Goal: Information Seeking & Learning: Learn about a topic

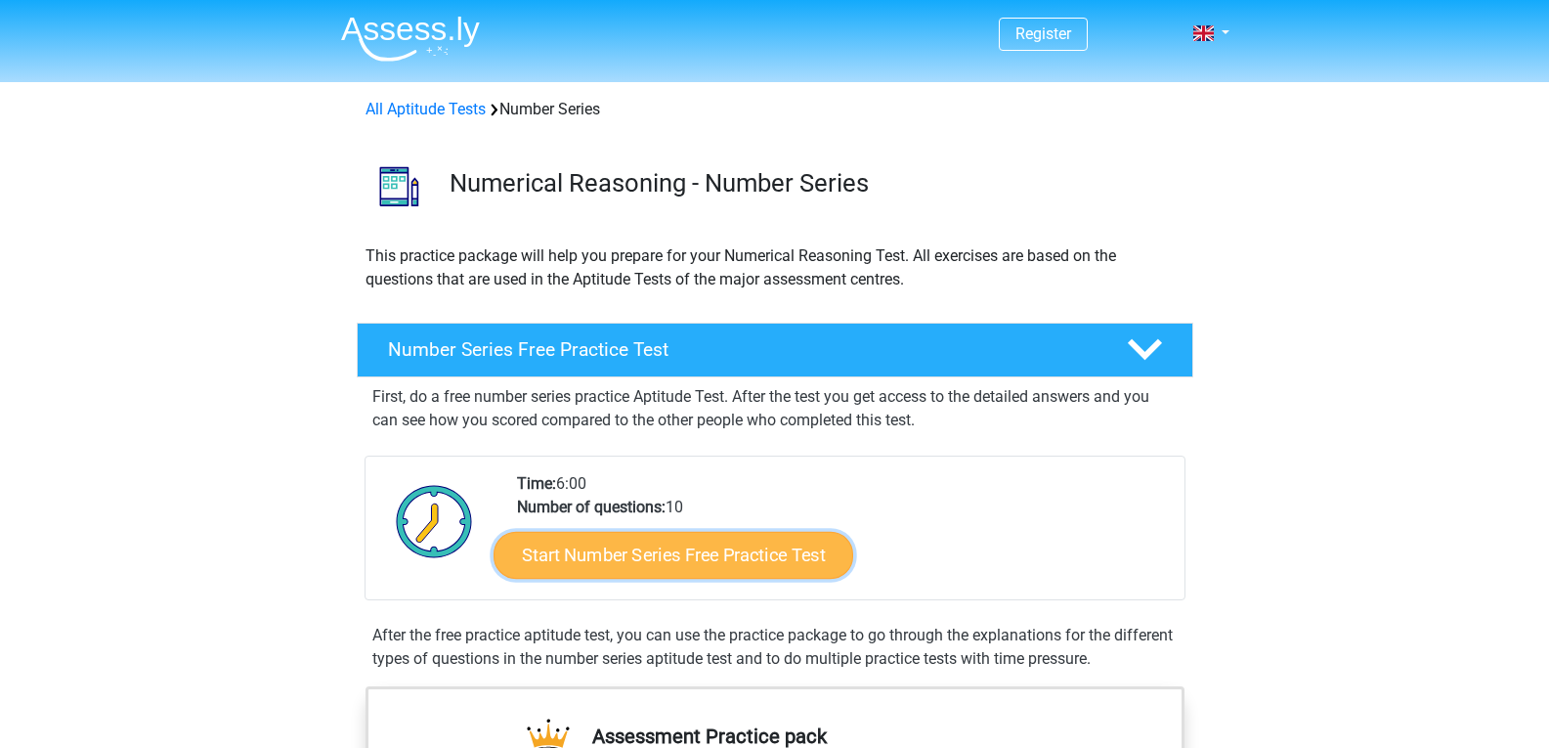
click at [619, 557] on link "Start Number Series Free Practice Test" at bounding box center [674, 554] width 360 height 47
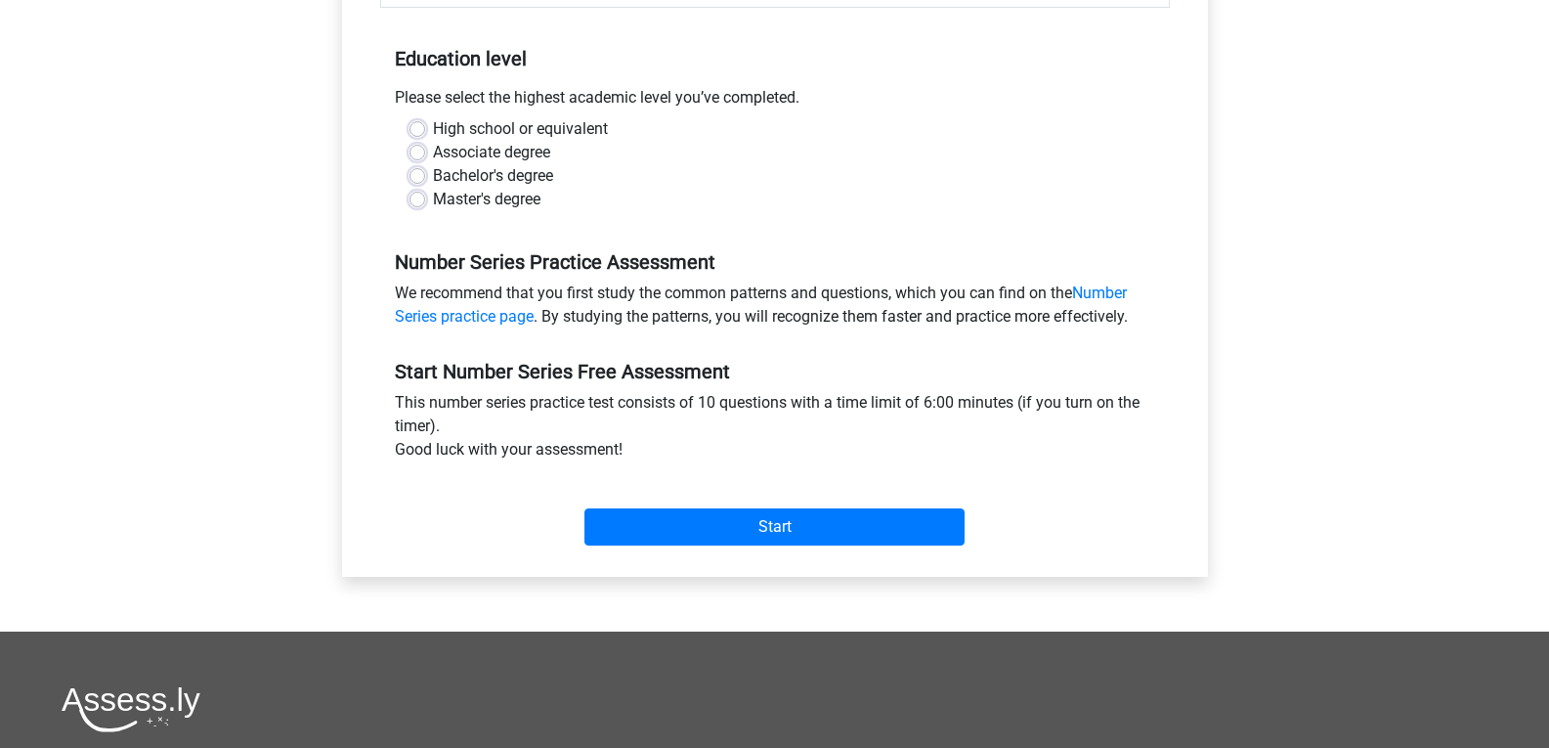
scroll to position [383, 0]
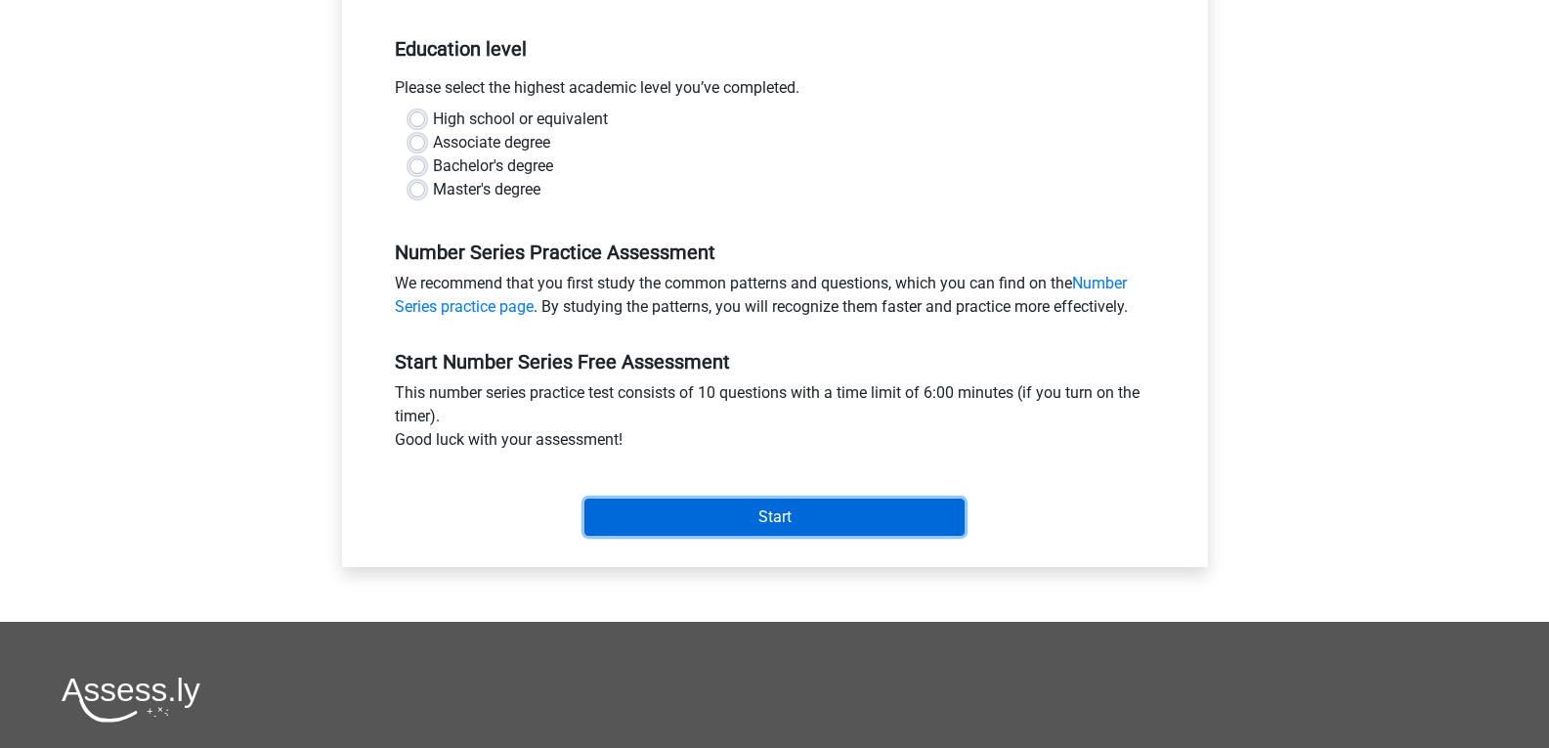
click at [754, 517] on input "Start" at bounding box center [775, 517] width 380 height 37
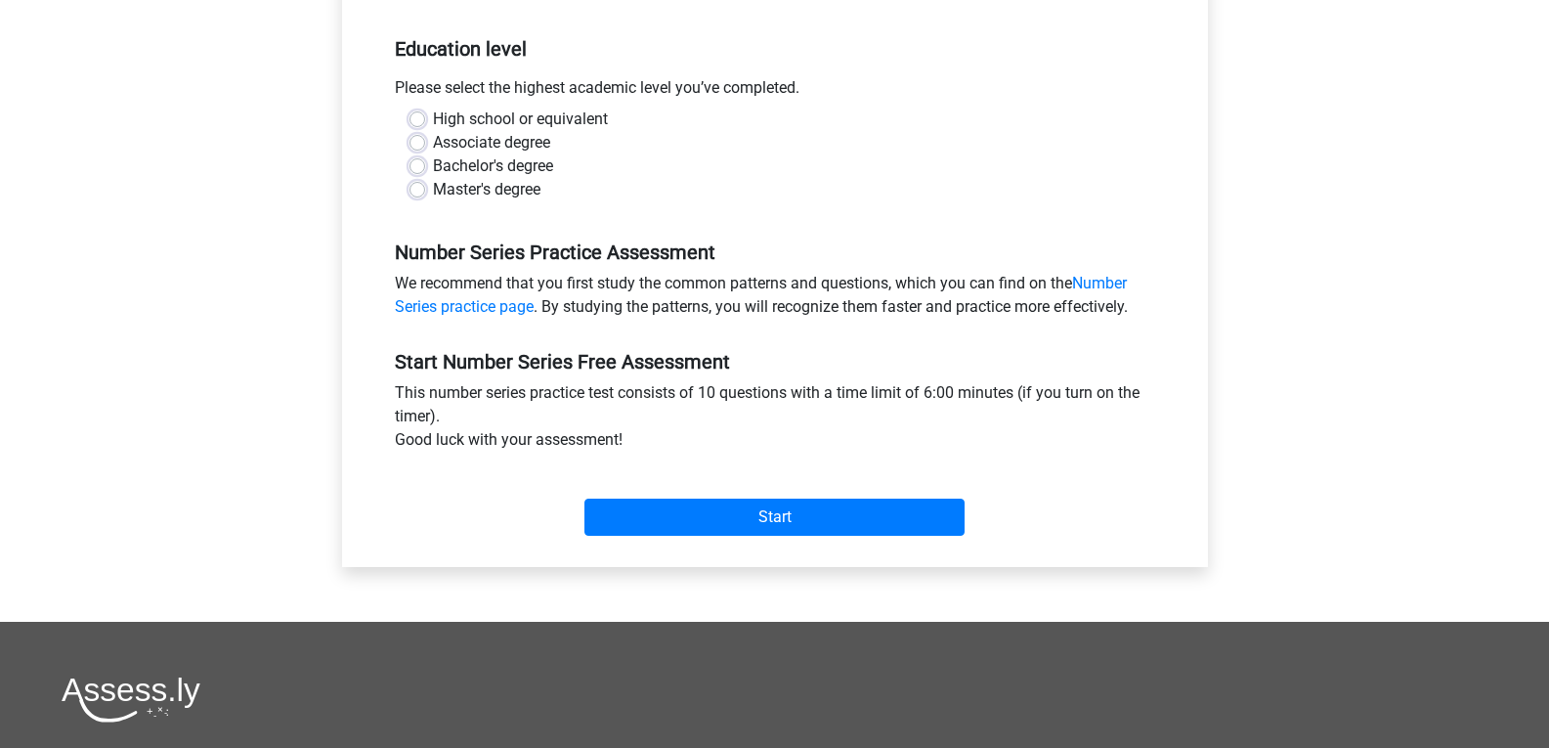
click at [499, 117] on label "High school or equivalent" at bounding box center [520, 119] width 175 height 23
click at [425, 117] on input "High school or equivalent" at bounding box center [418, 118] width 16 height 20
radio input "true"
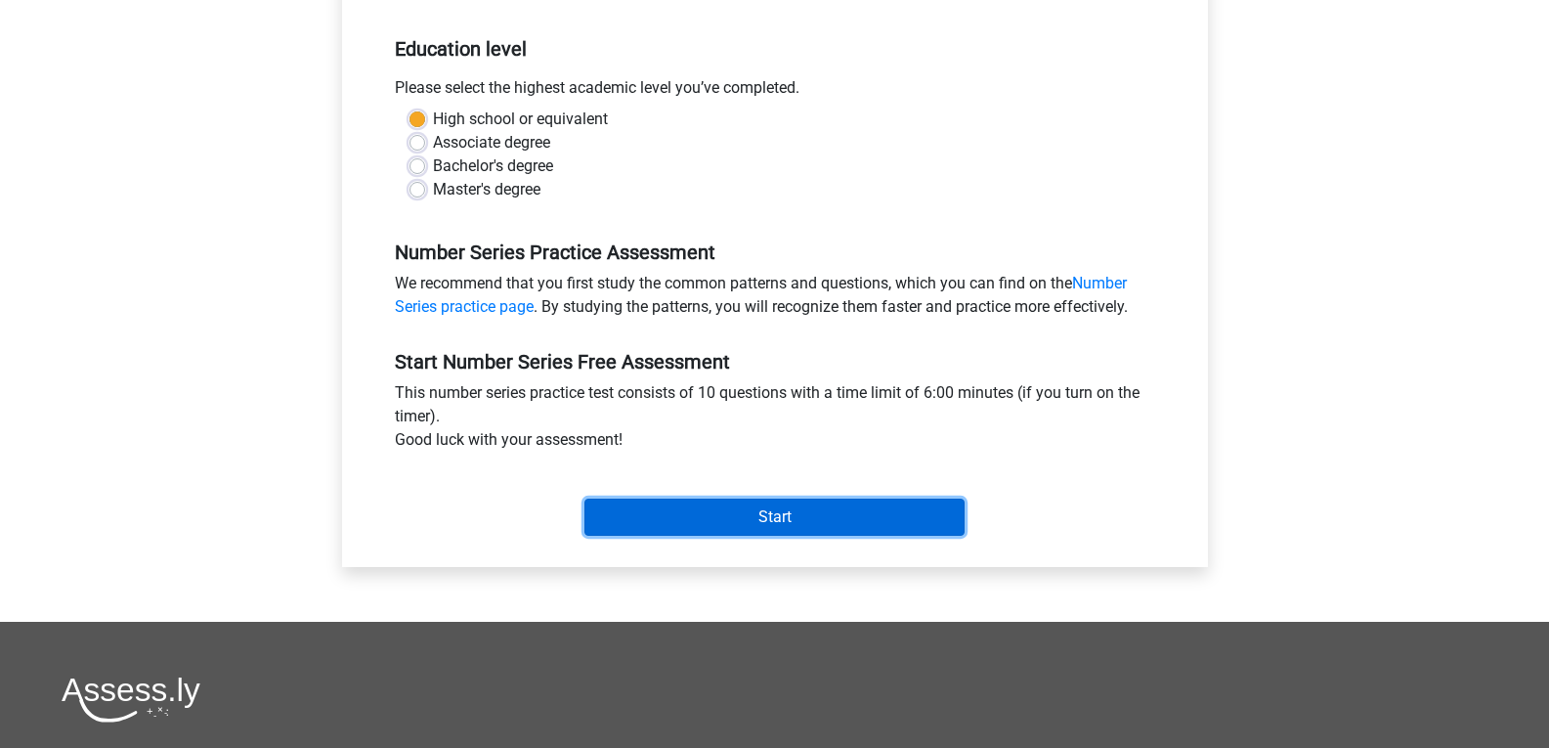
click at [683, 510] on input "Start" at bounding box center [775, 517] width 380 height 37
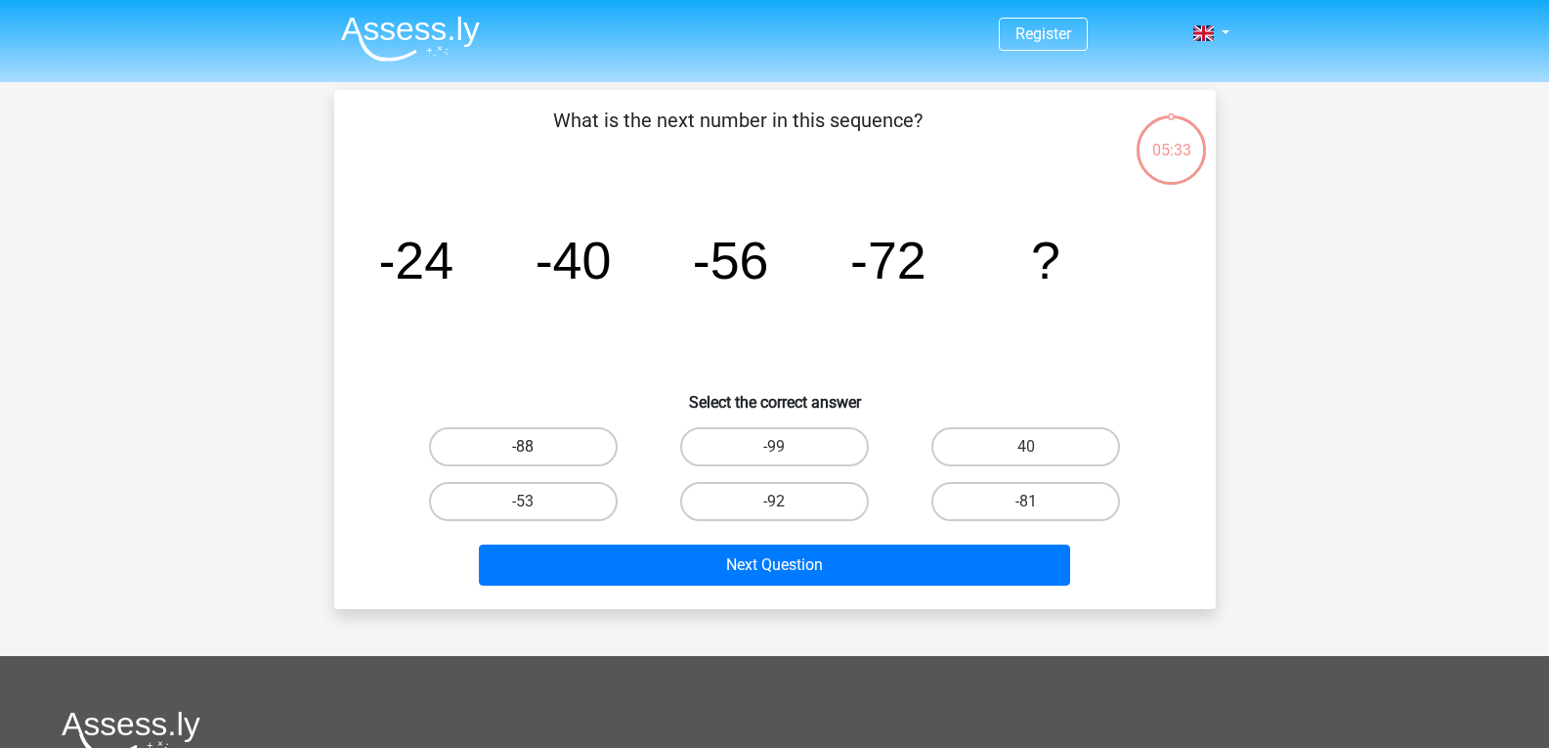
click at [544, 440] on label "-88" at bounding box center [523, 446] width 189 height 39
click at [536, 447] on input "-88" at bounding box center [529, 453] width 13 height 13
radio input "true"
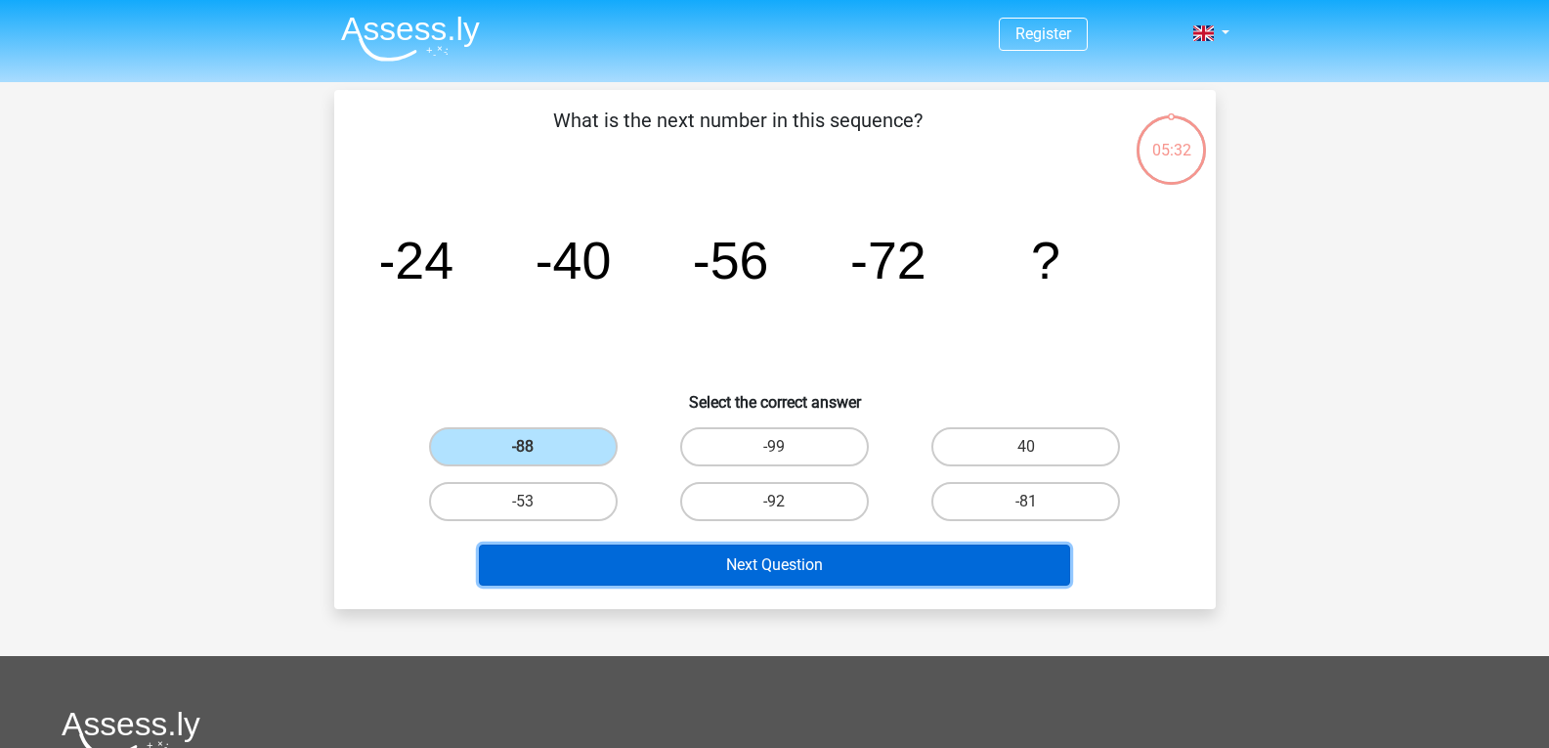
click at [676, 558] on button "Next Question" at bounding box center [774, 564] width 591 height 41
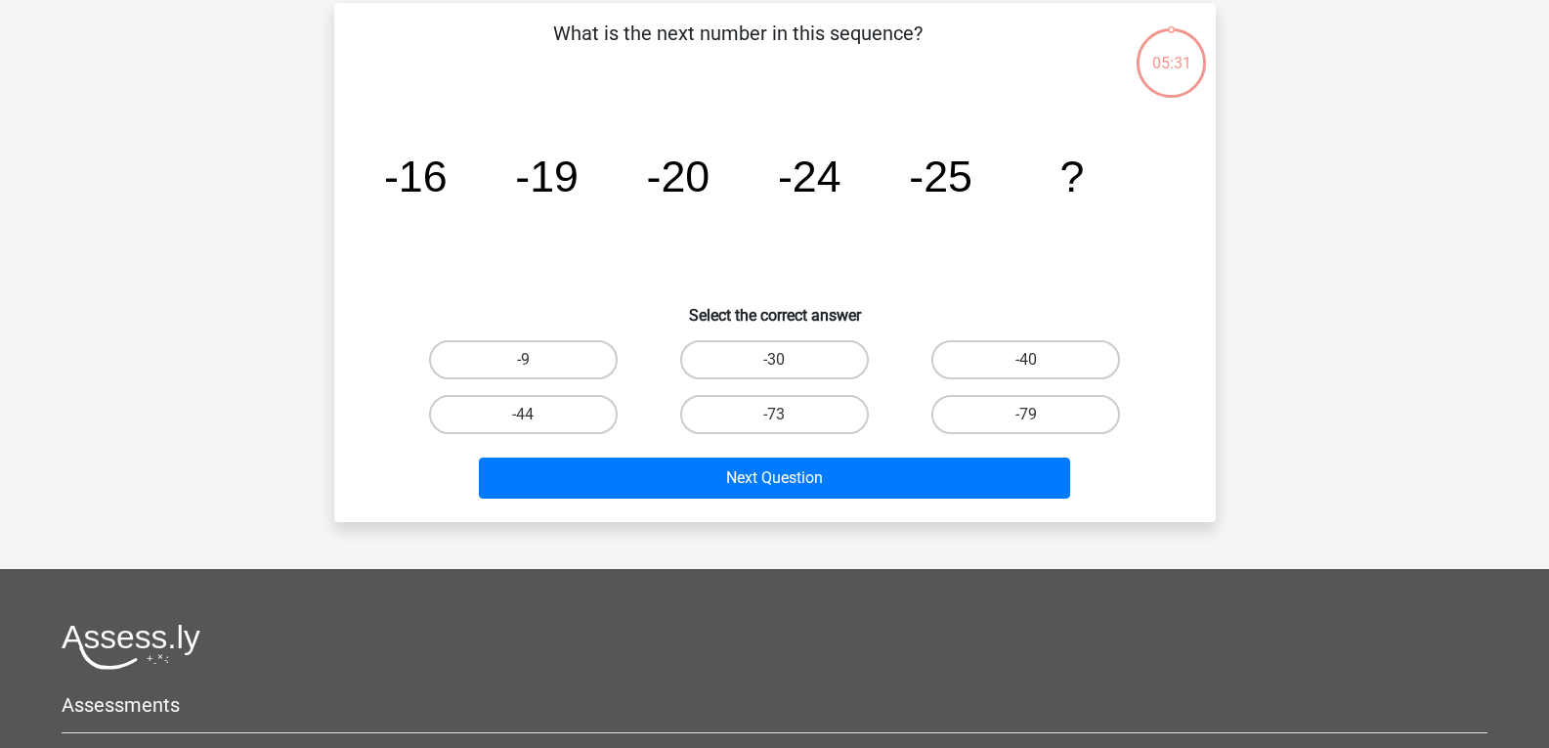
scroll to position [90, 0]
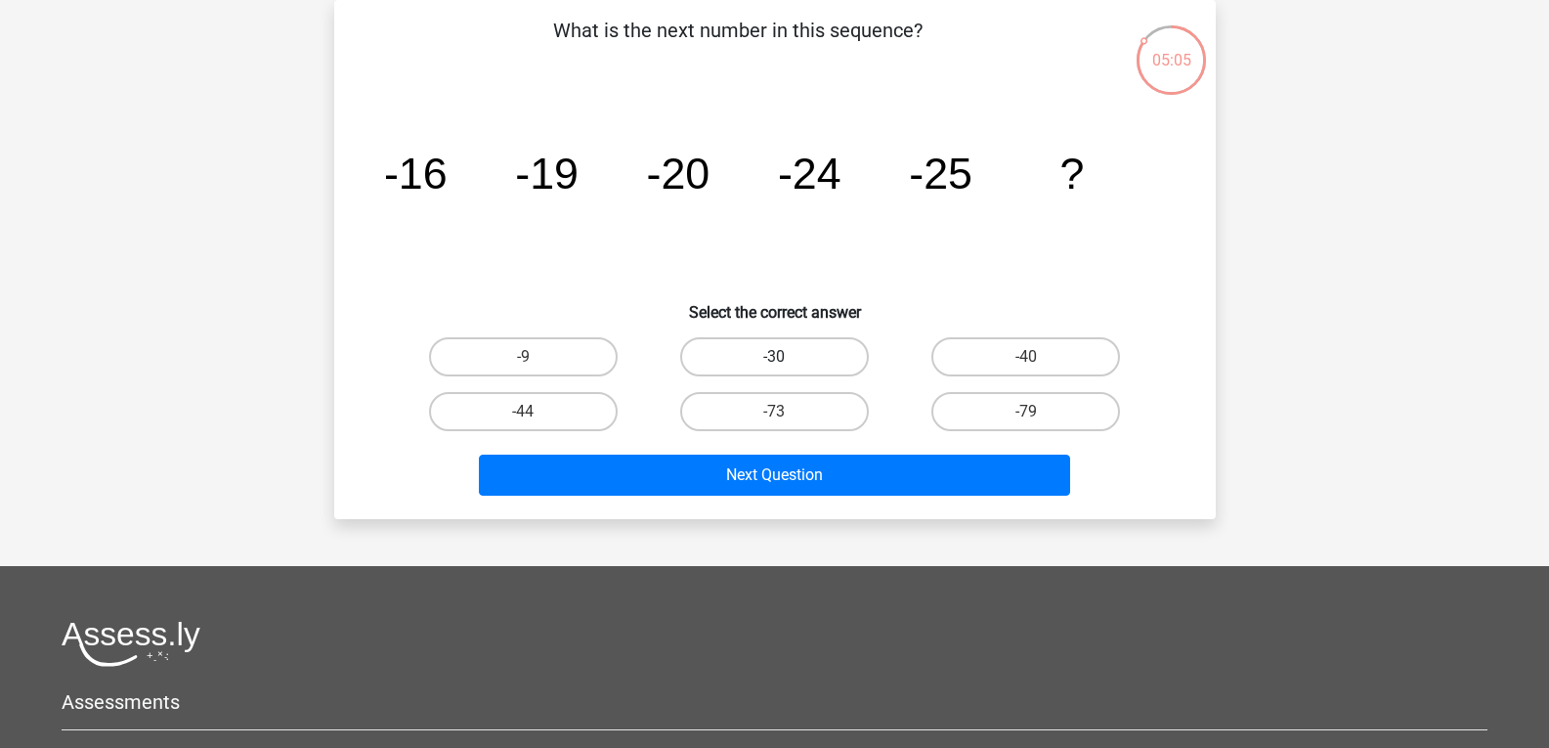
click at [716, 358] on label "-30" at bounding box center [774, 356] width 189 height 39
click at [774, 358] on input "-30" at bounding box center [780, 363] width 13 height 13
radio input "true"
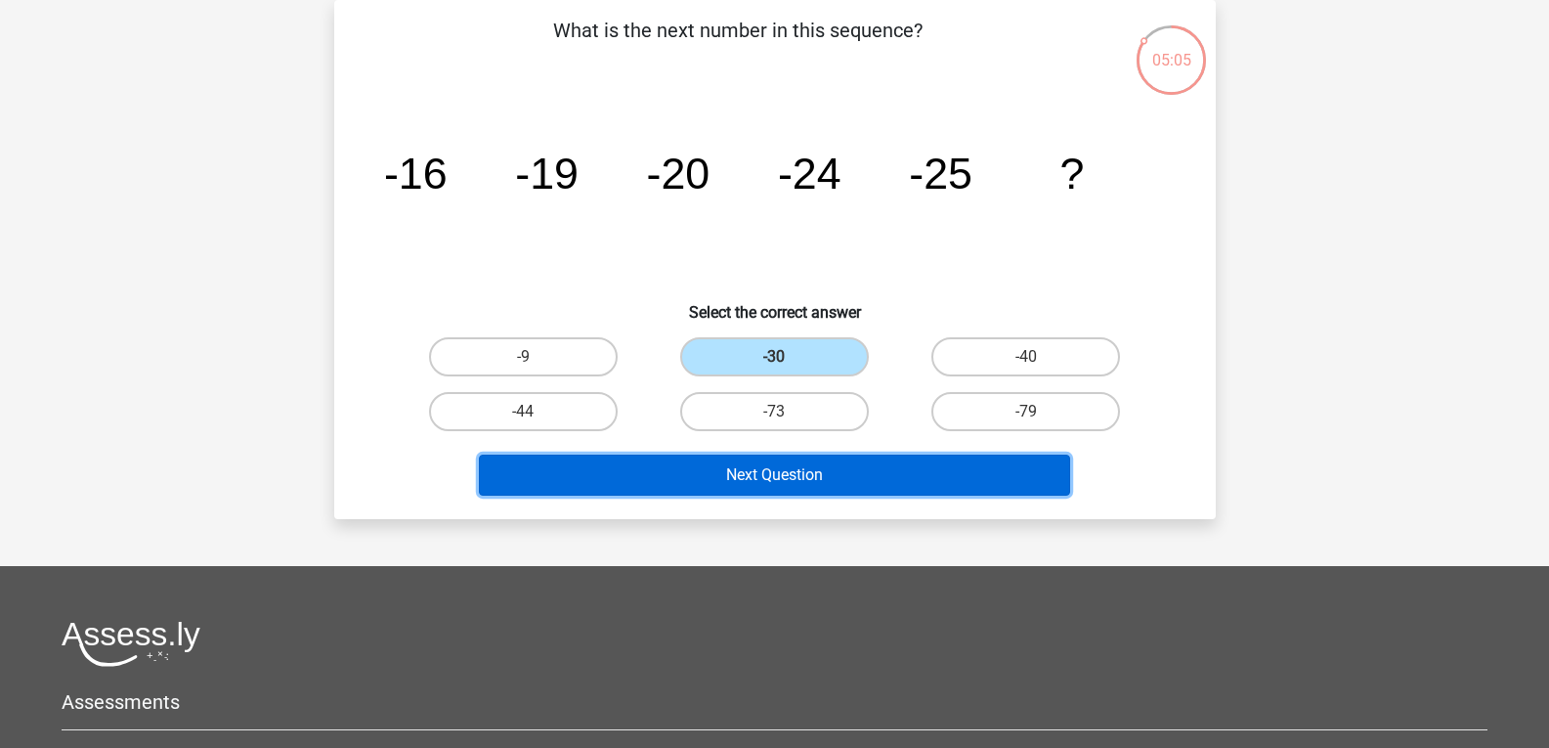
click at [757, 477] on button "Next Question" at bounding box center [774, 475] width 591 height 41
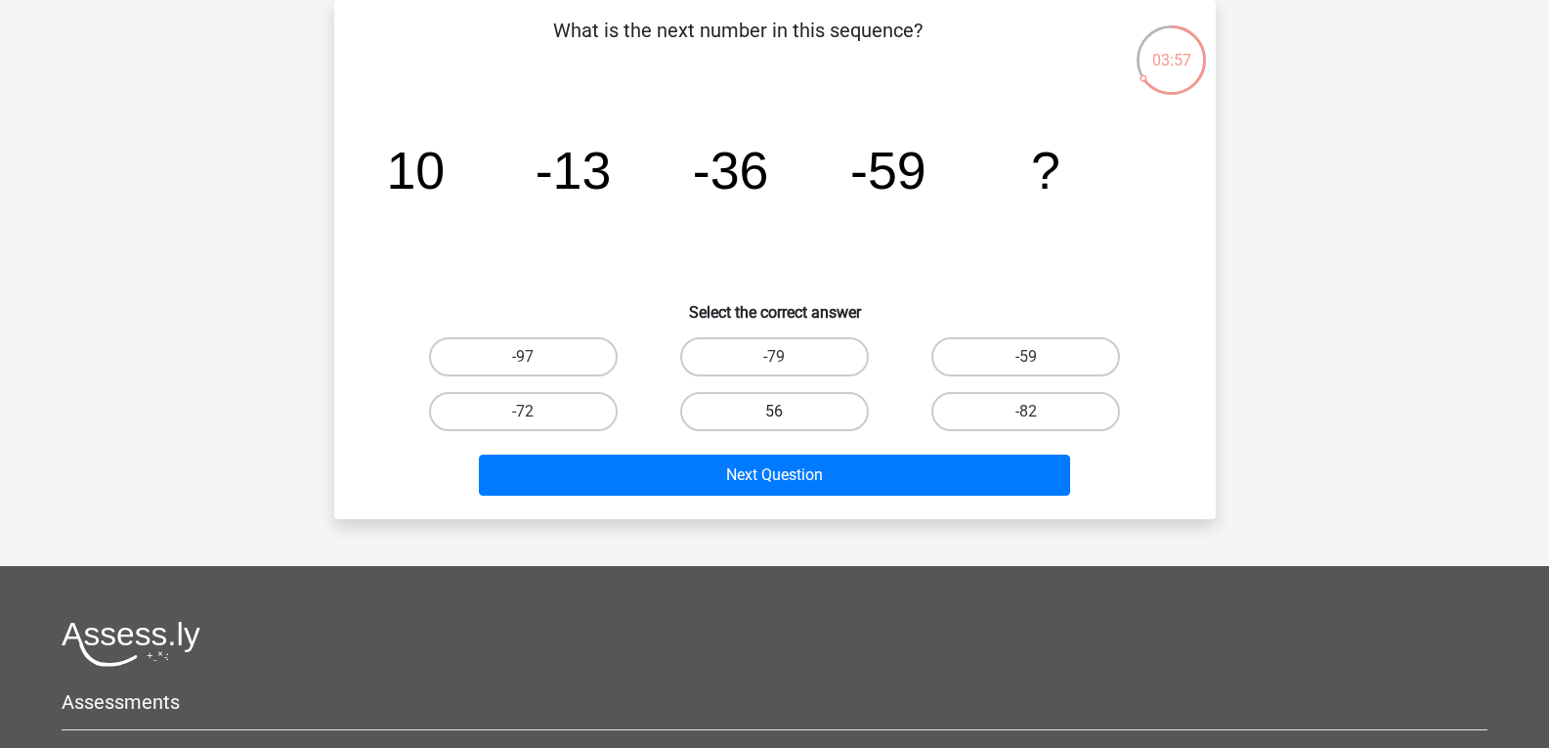
click at [762, 405] on label "56" at bounding box center [774, 411] width 189 height 39
click at [774, 412] on input "56" at bounding box center [780, 418] width 13 height 13
radio input "true"
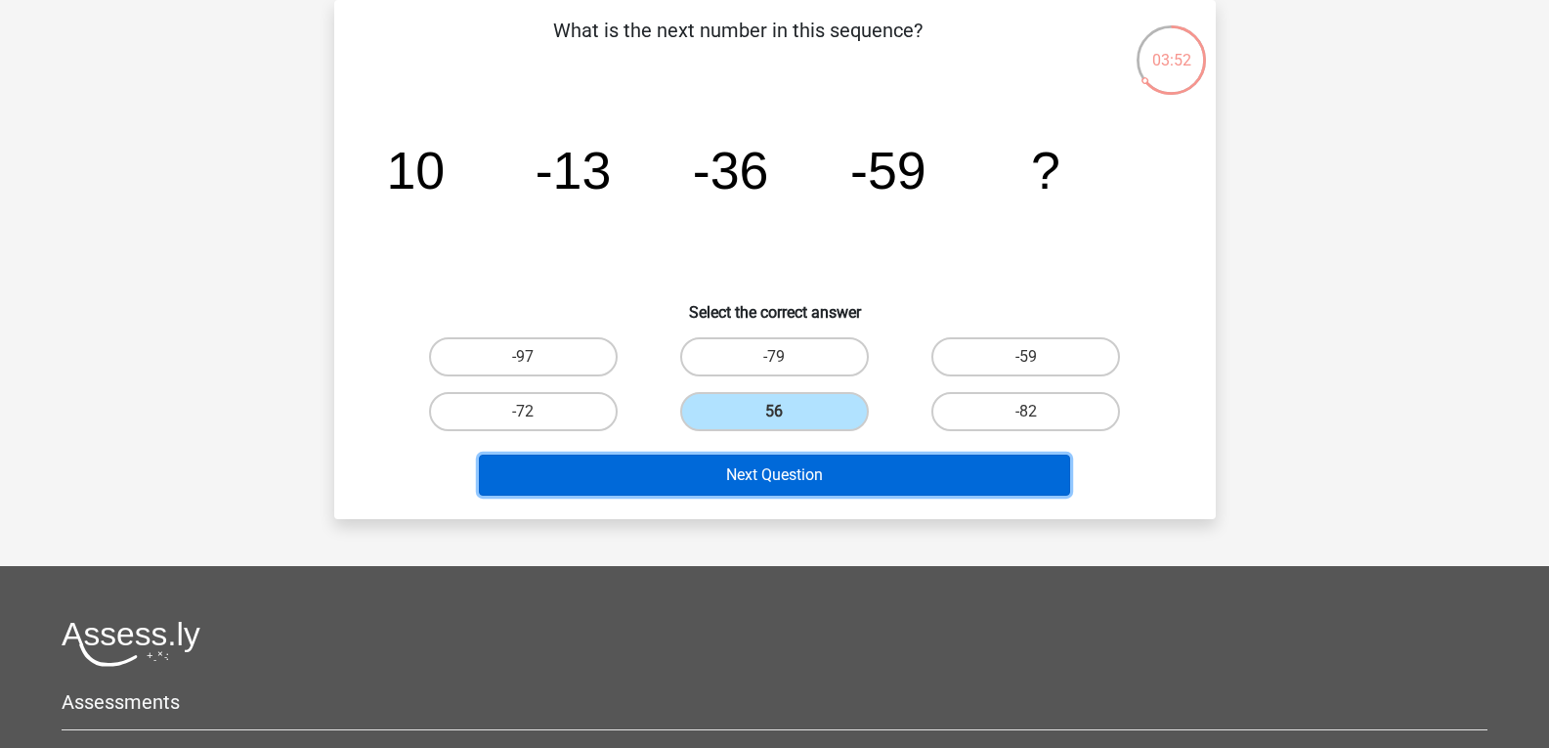
click at [743, 481] on button "Next Question" at bounding box center [774, 475] width 591 height 41
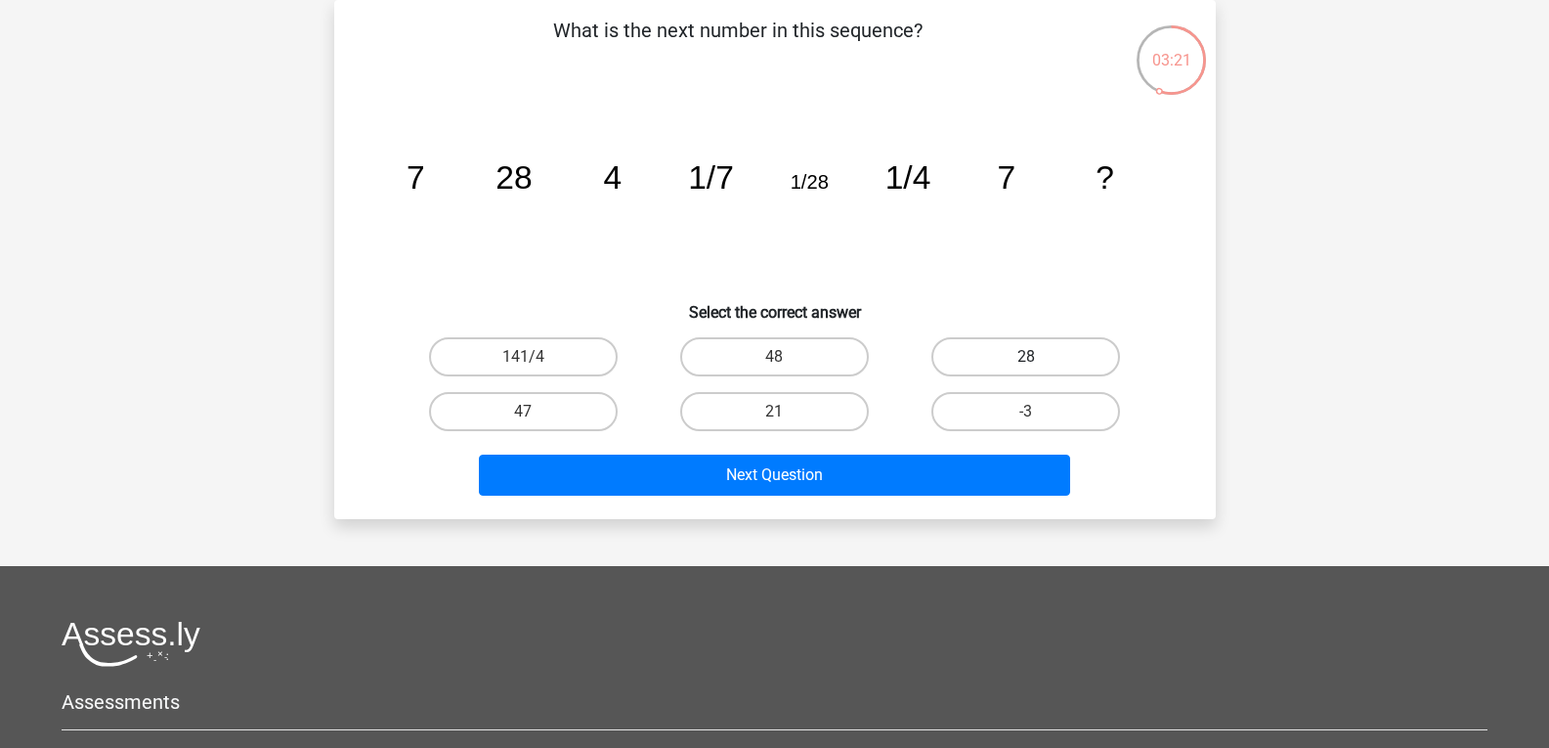
click at [1000, 360] on label "28" at bounding box center [1026, 356] width 189 height 39
click at [1026, 360] on input "28" at bounding box center [1032, 363] width 13 height 13
radio input "true"
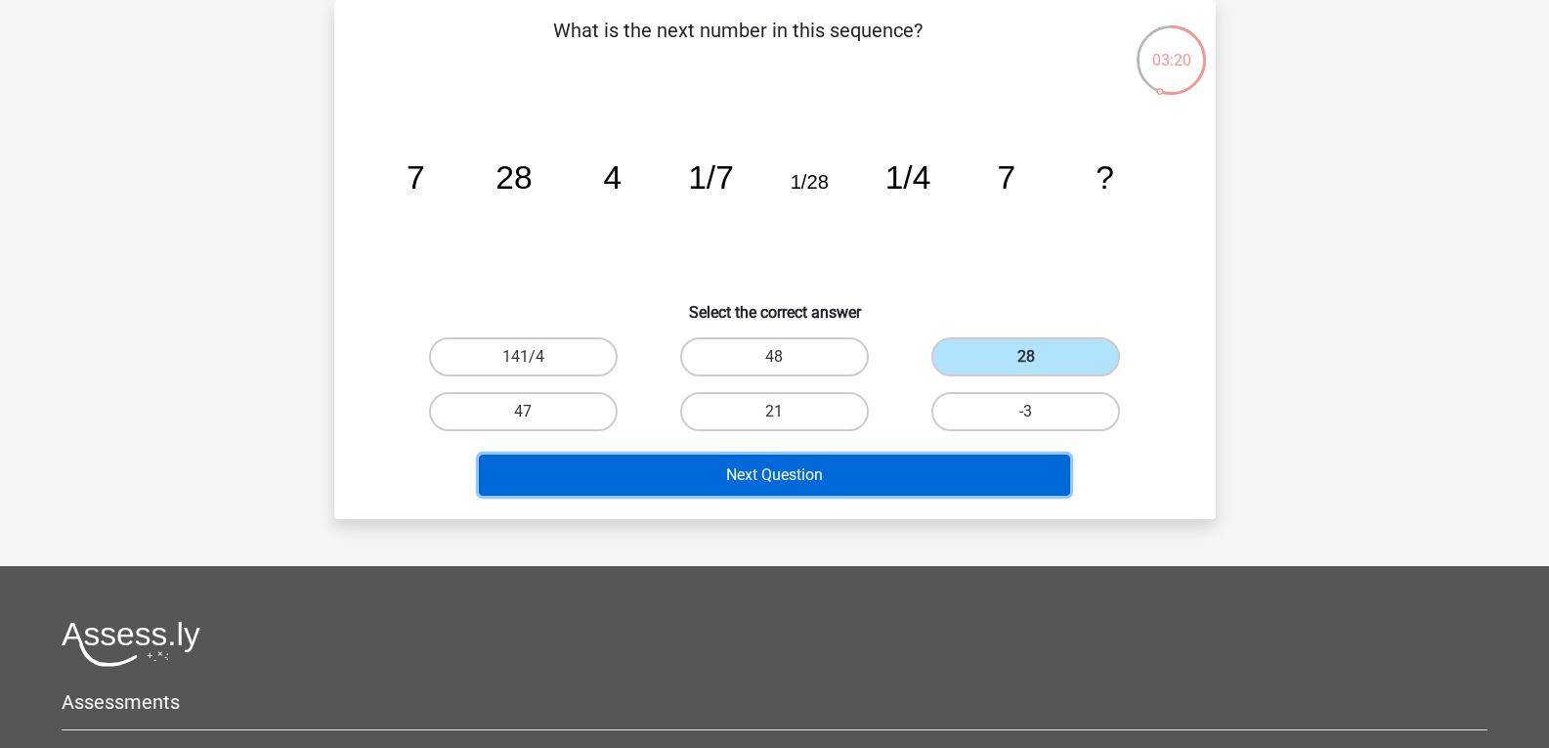
click at [868, 460] on button "Next Question" at bounding box center [774, 475] width 591 height 41
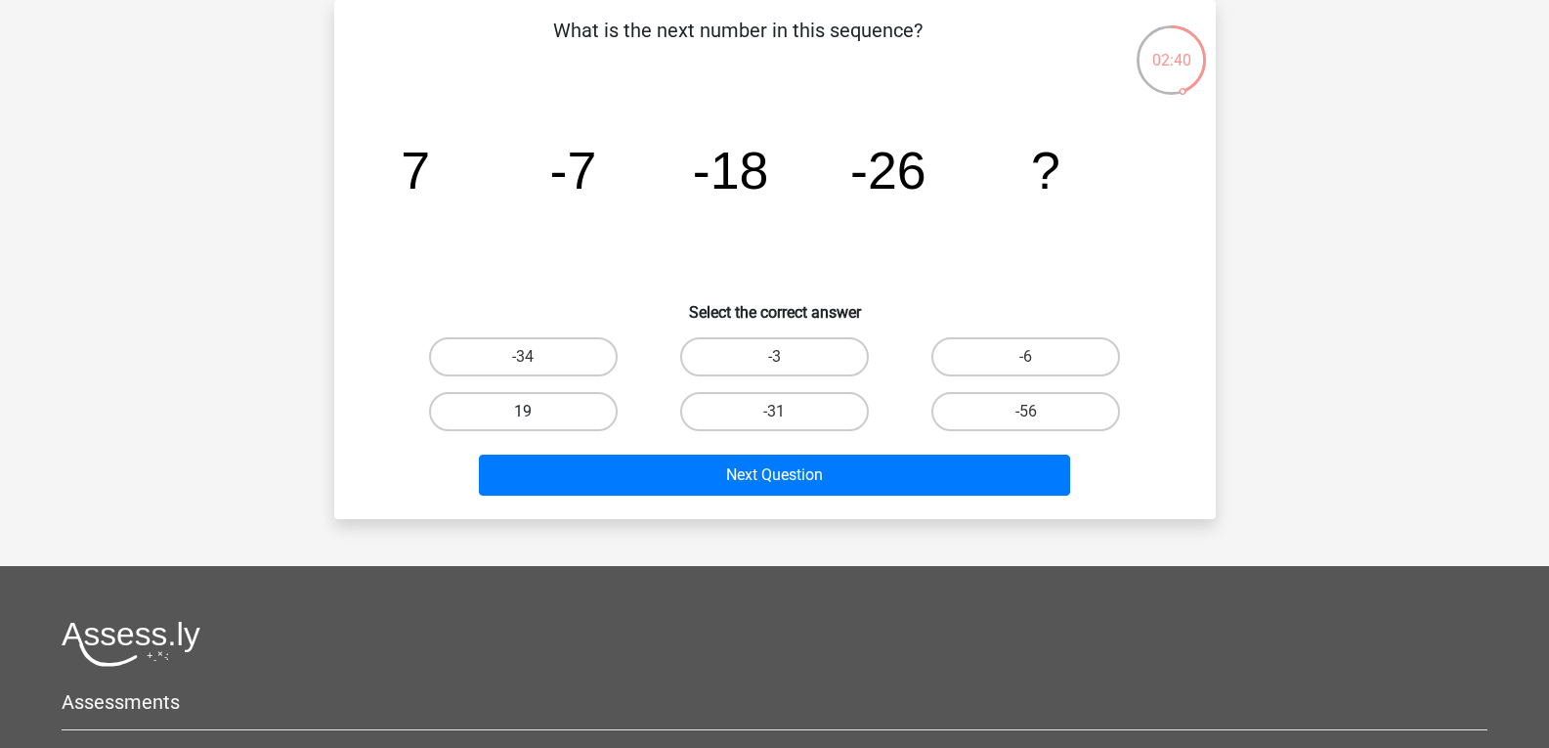
click at [572, 413] on label "19" at bounding box center [523, 411] width 189 height 39
click at [536, 413] on input "19" at bounding box center [529, 418] width 13 height 13
radio input "true"
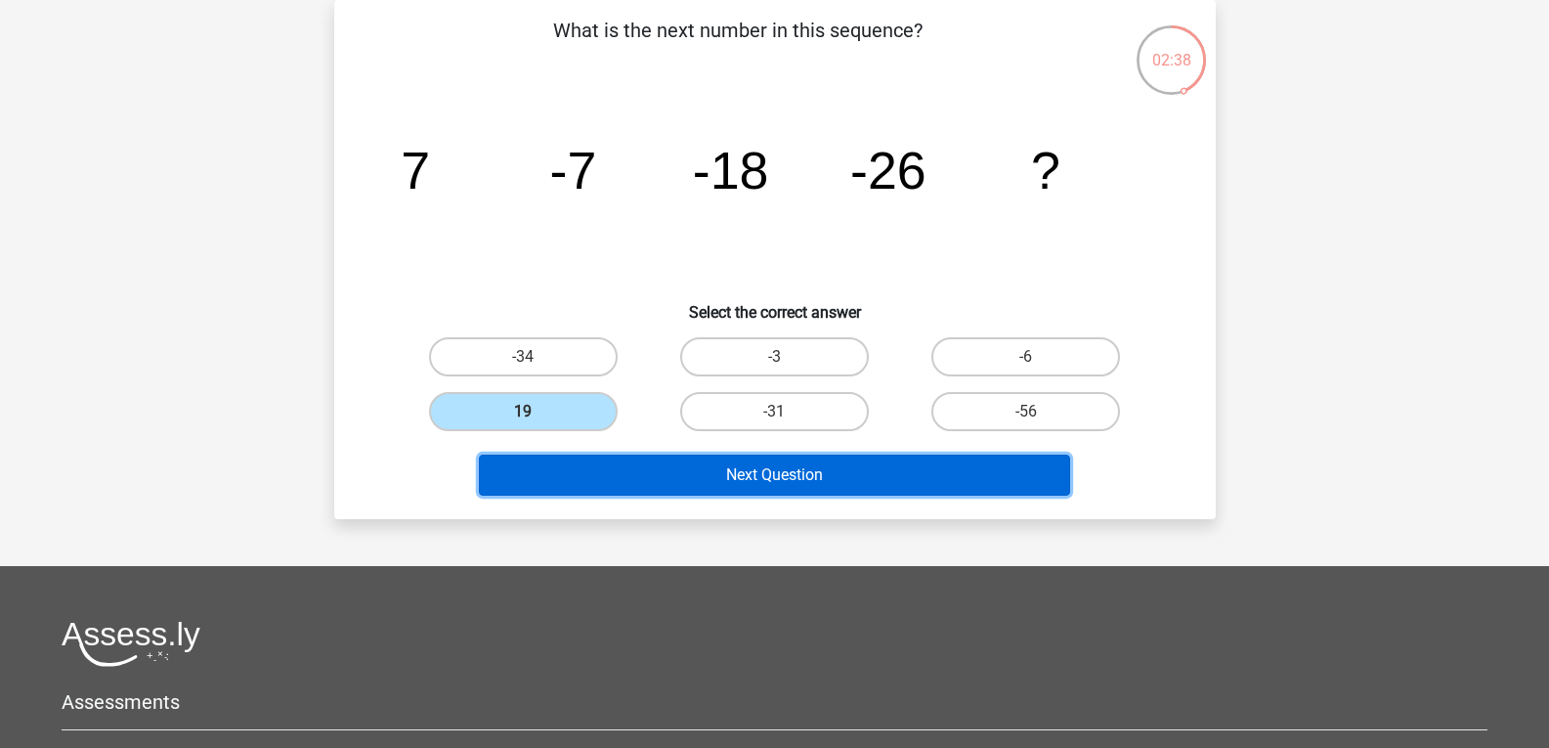
click at [633, 477] on button "Next Question" at bounding box center [774, 475] width 591 height 41
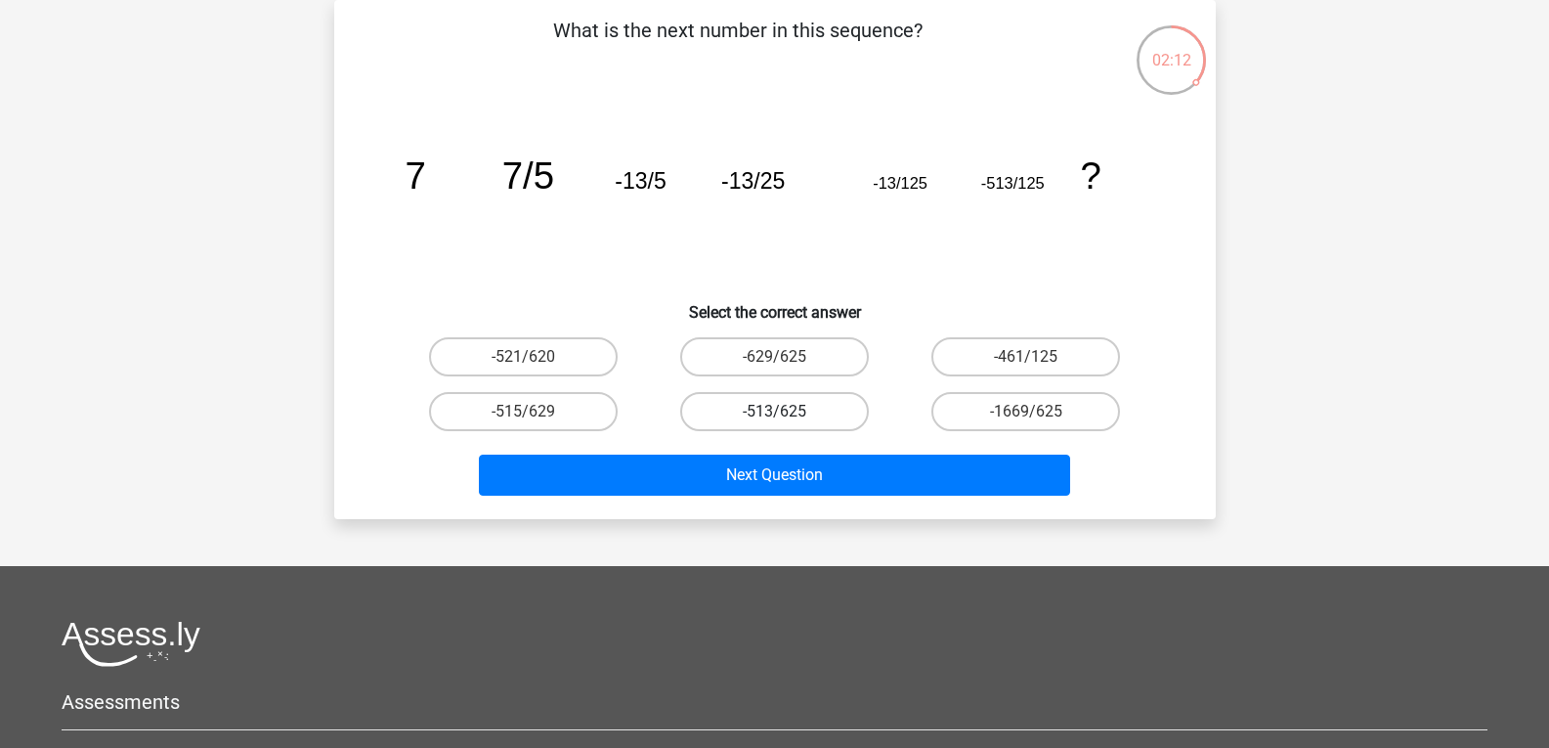
click at [789, 416] on label "-513/625" at bounding box center [774, 411] width 189 height 39
click at [787, 416] on input "-513/625" at bounding box center [780, 418] width 13 height 13
radio input "true"
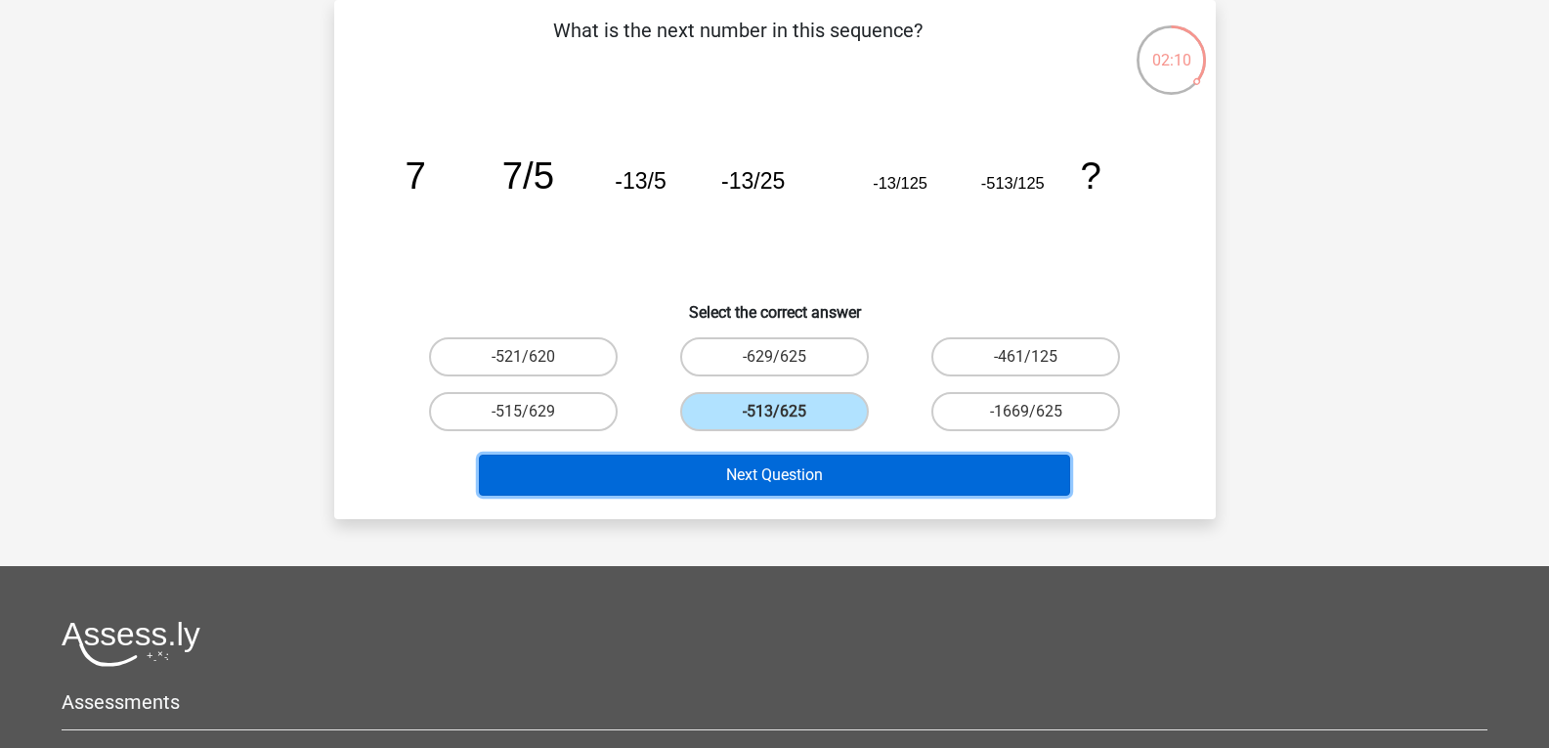
click at [808, 487] on button "Next Question" at bounding box center [774, 475] width 591 height 41
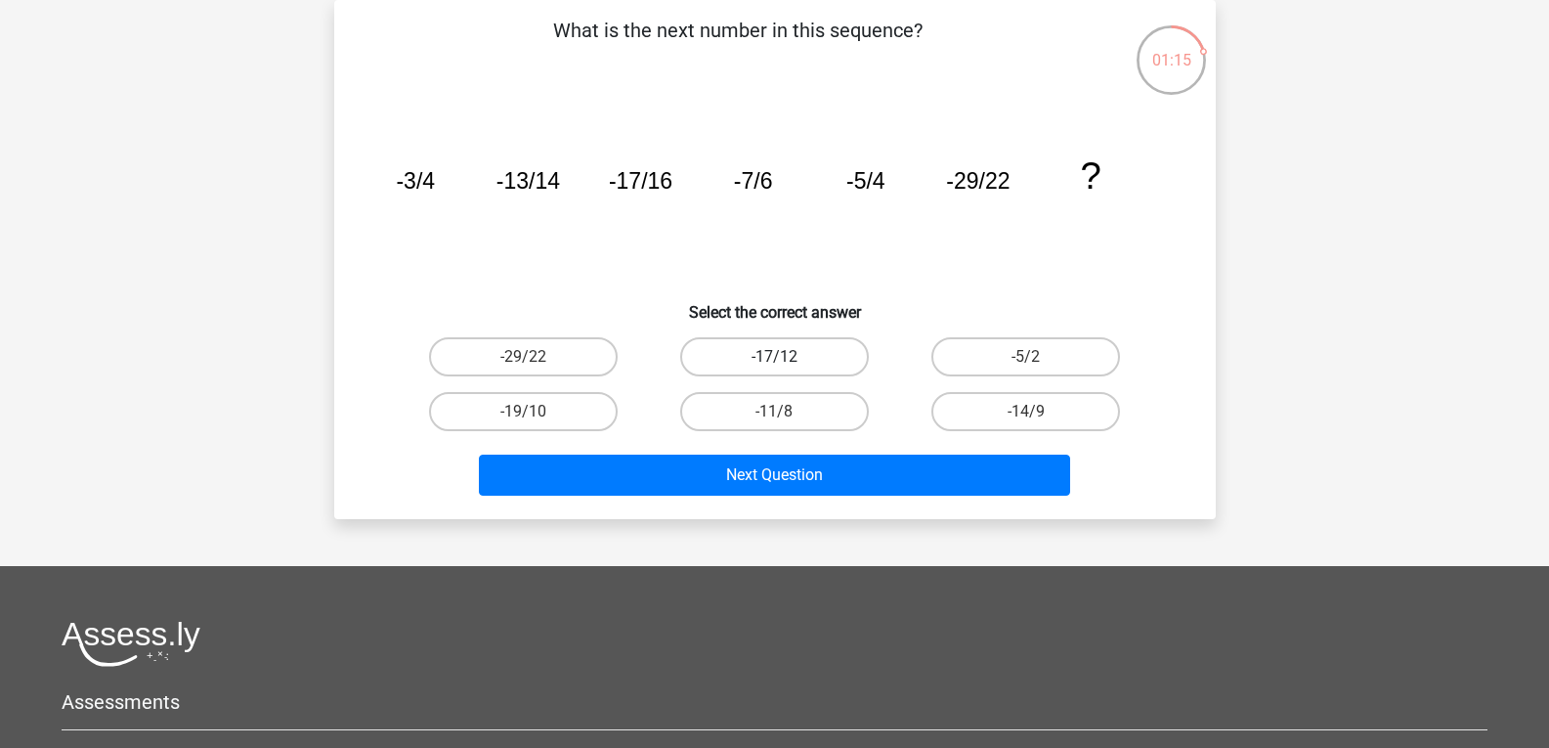
click at [750, 353] on label "-17/12" at bounding box center [774, 356] width 189 height 39
click at [774, 357] on input "-17/12" at bounding box center [780, 363] width 13 height 13
radio input "true"
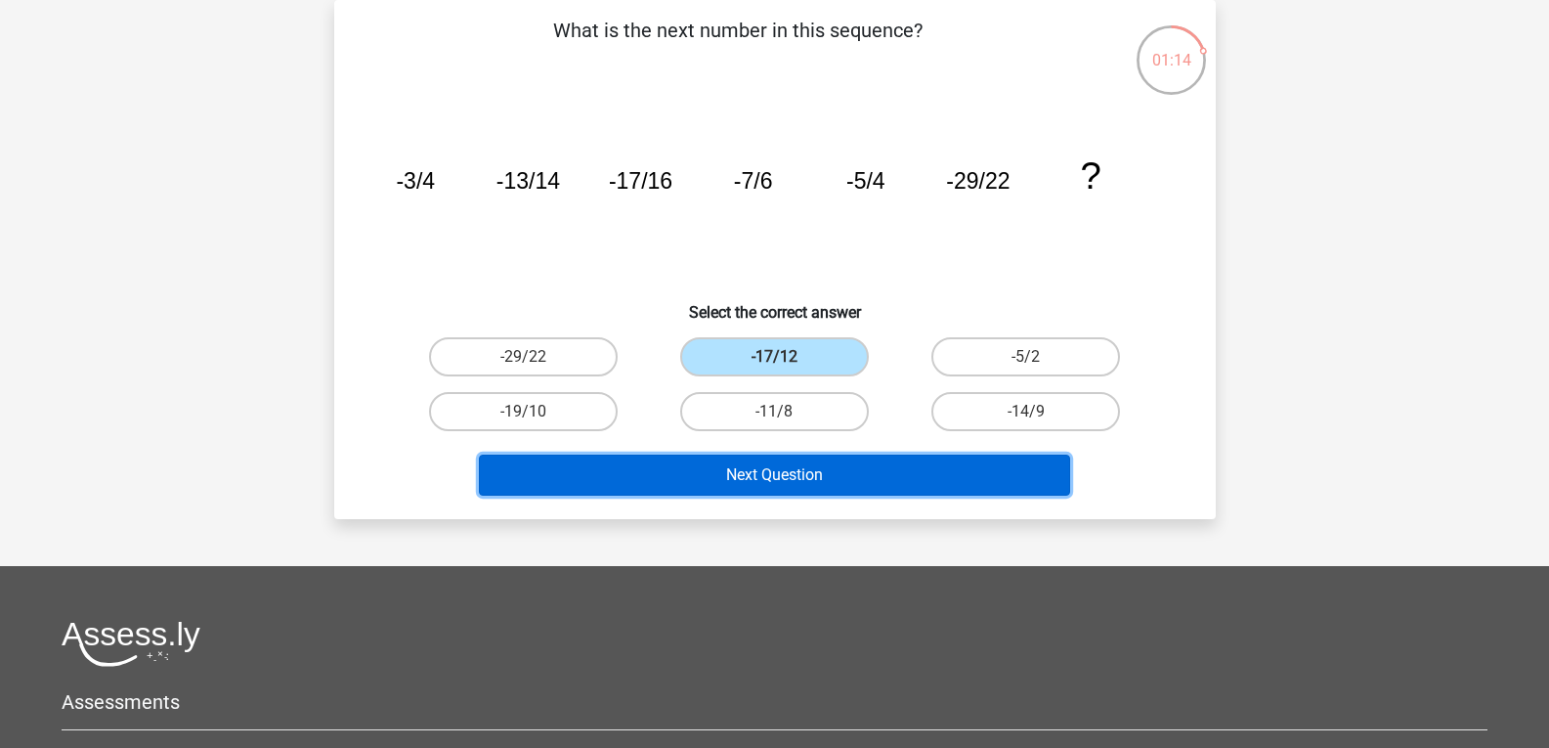
click at [715, 473] on button "Next Question" at bounding box center [774, 475] width 591 height 41
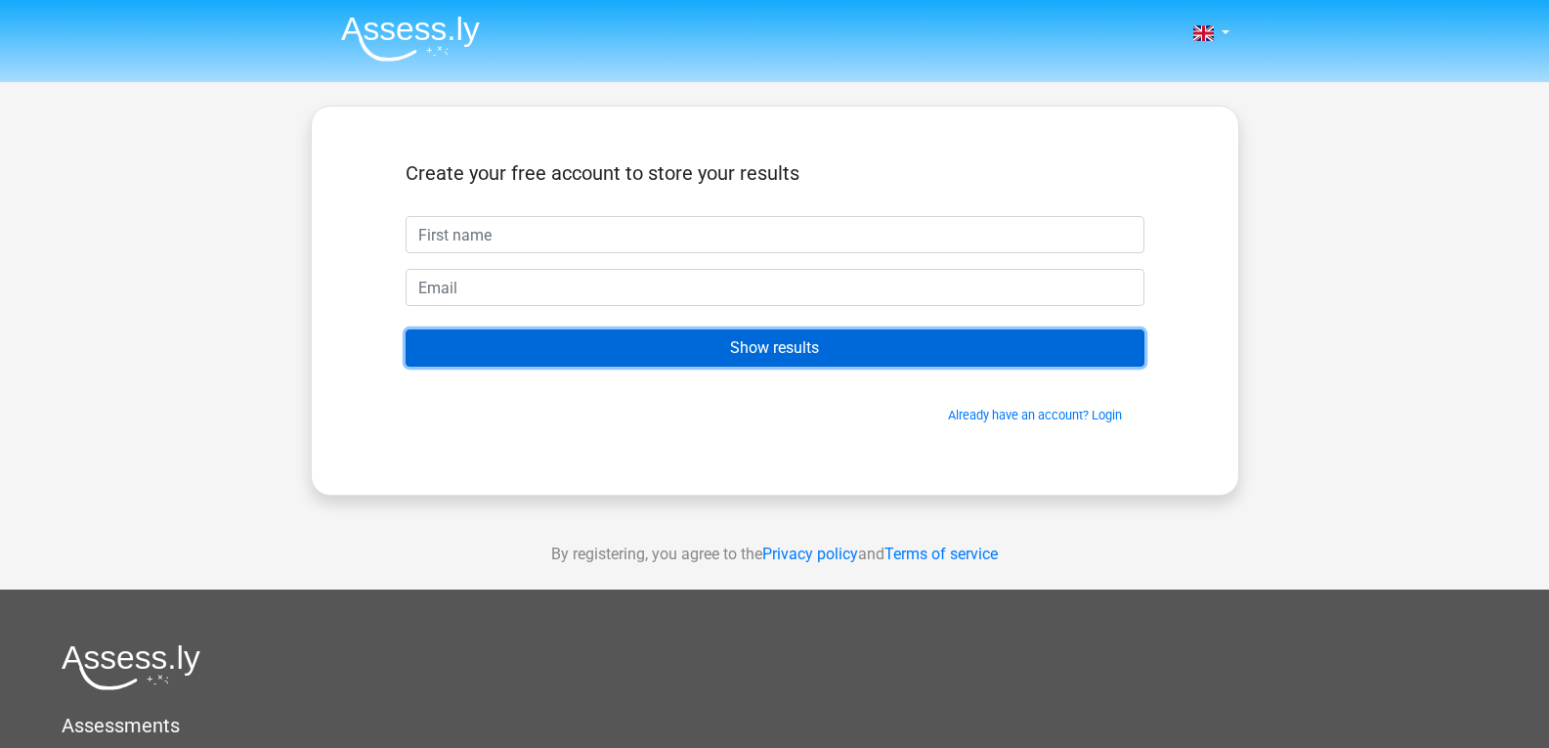
click at [886, 354] on input "Show results" at bounding box center [775, 347] width 739 height 37
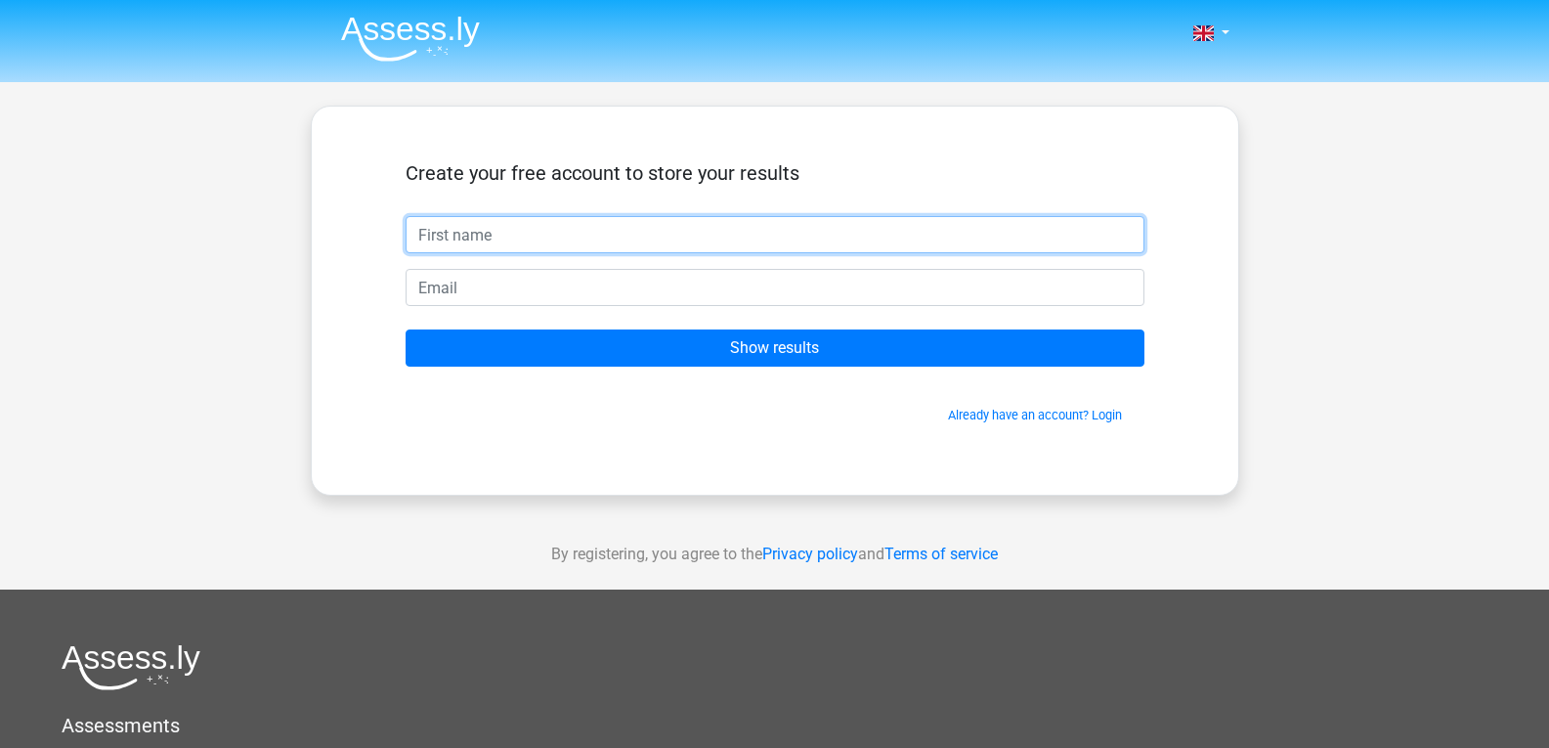
click at [574, 234] on input "text" at bounding box center [775, 234] width 739 height 37
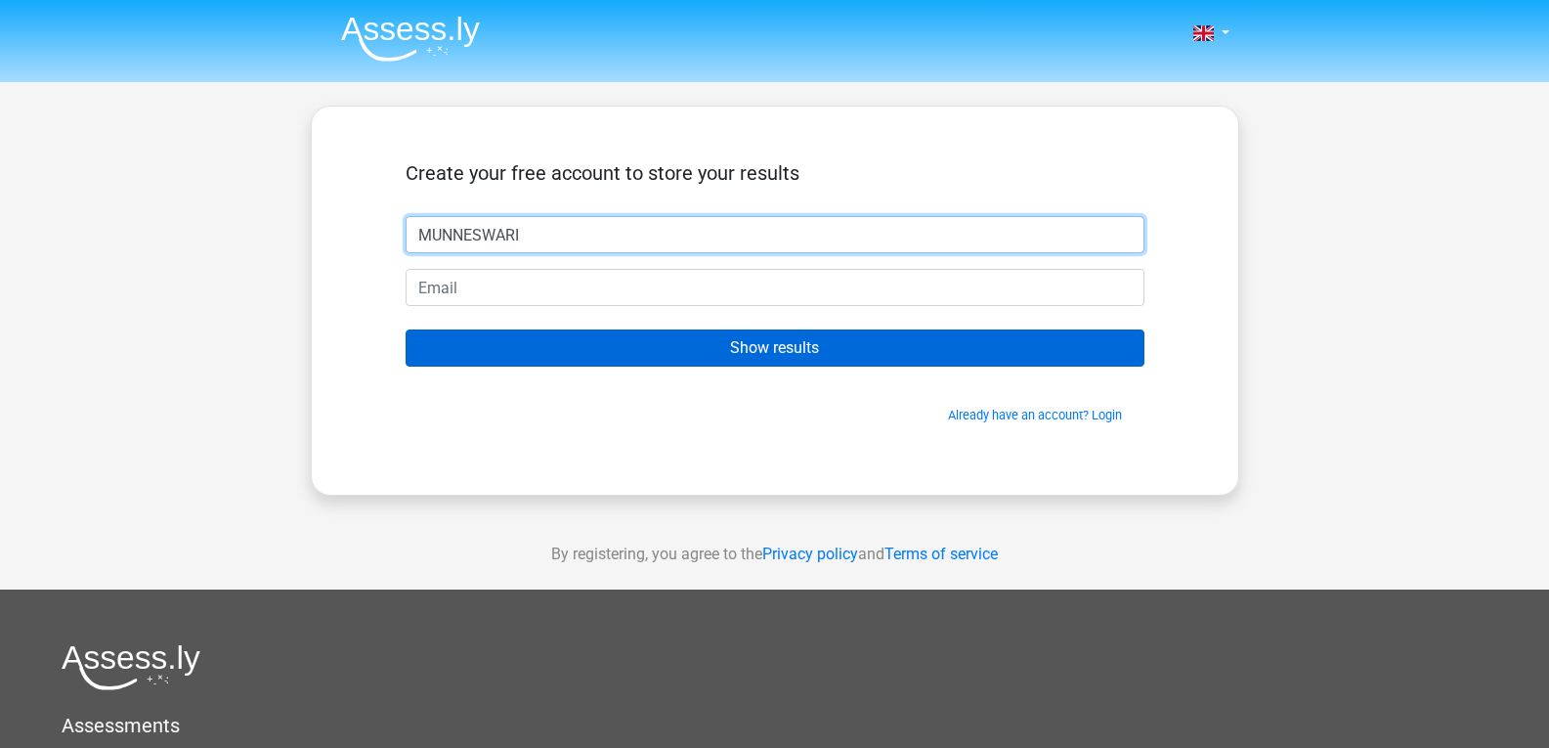
type input "MUNNESWARI"
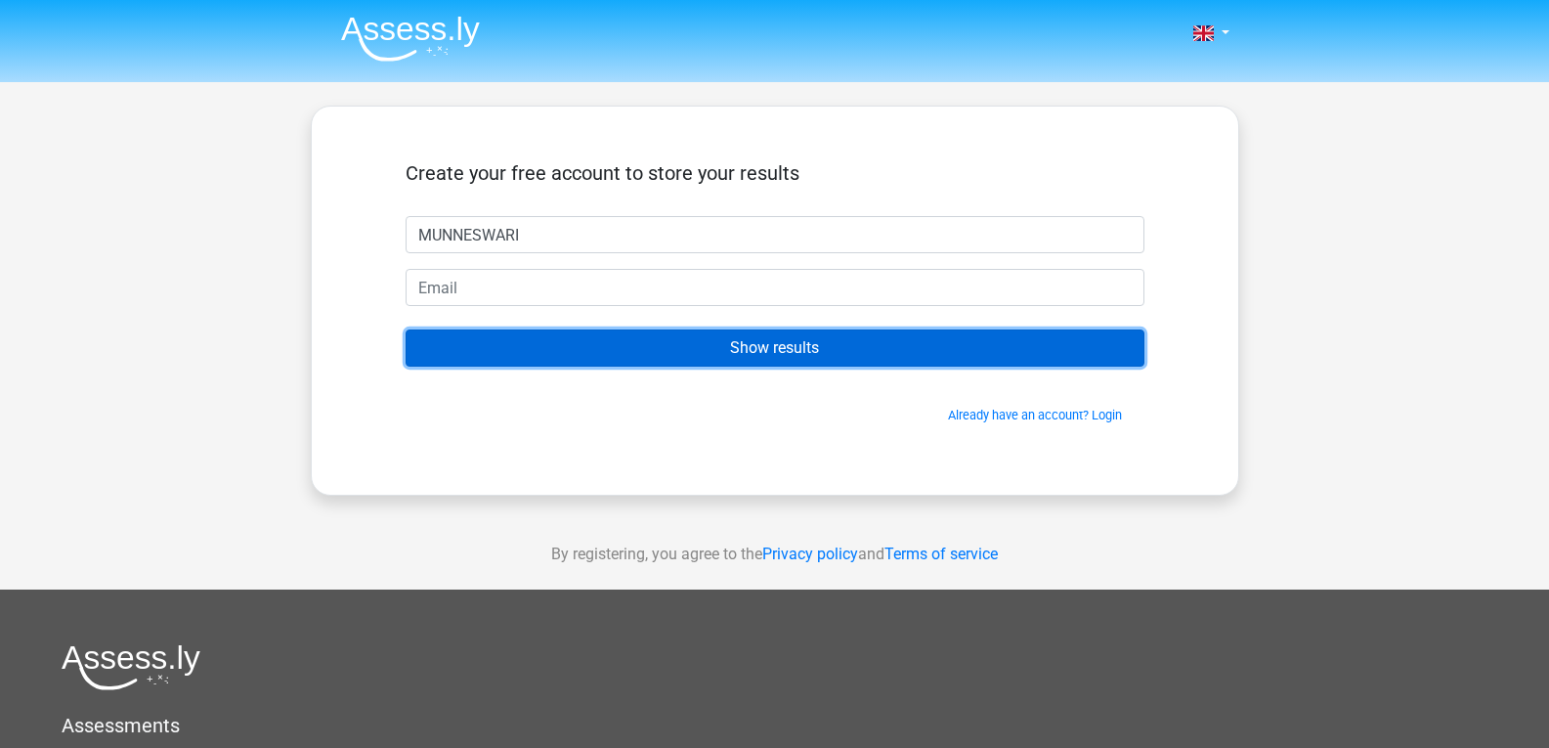
click at [718, 355] on input "Show results" at bounding box center [775, 347] width 739 height 37
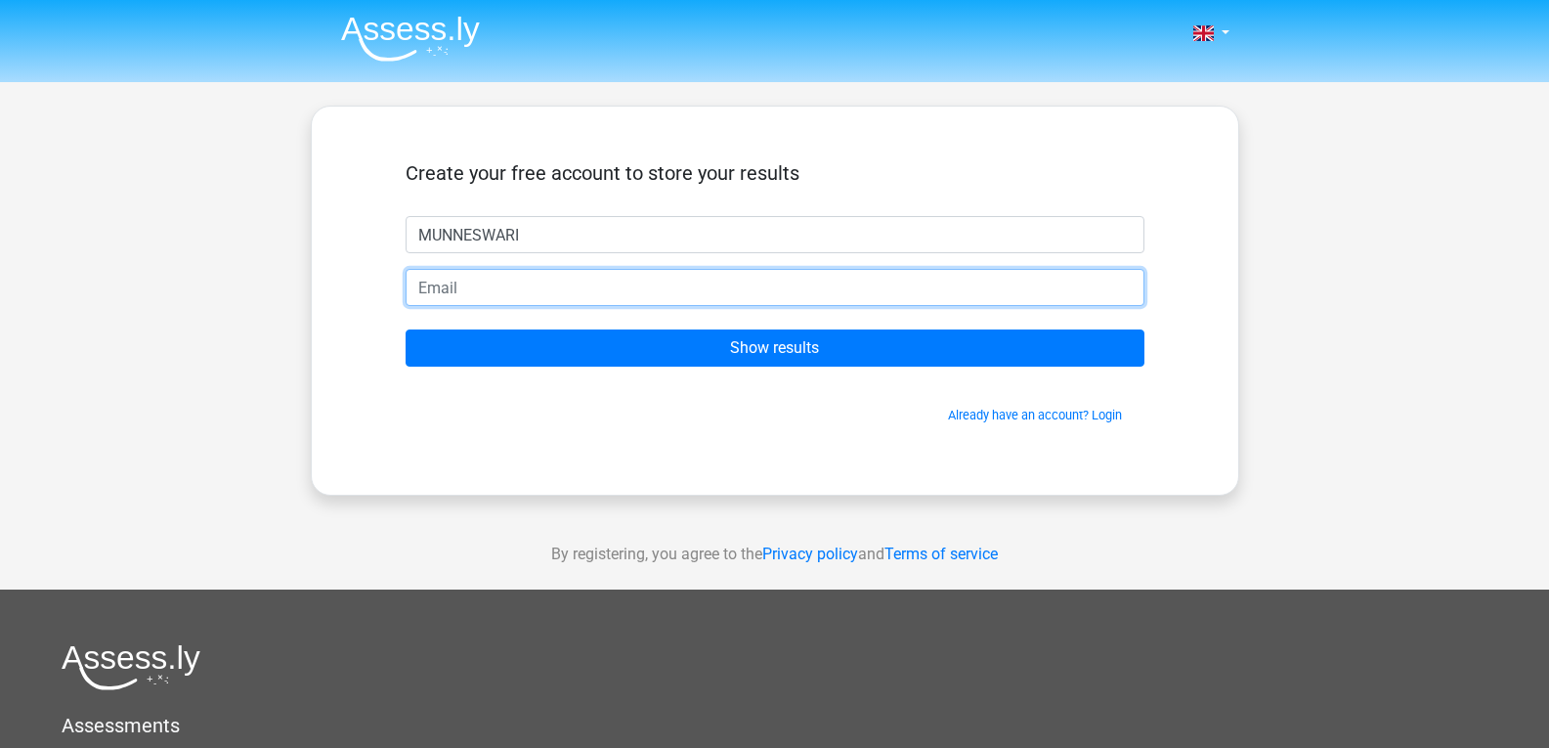
click at [554, 294] on input "email" at bounding box center [775, 287] width 739 height 37
type input "M"
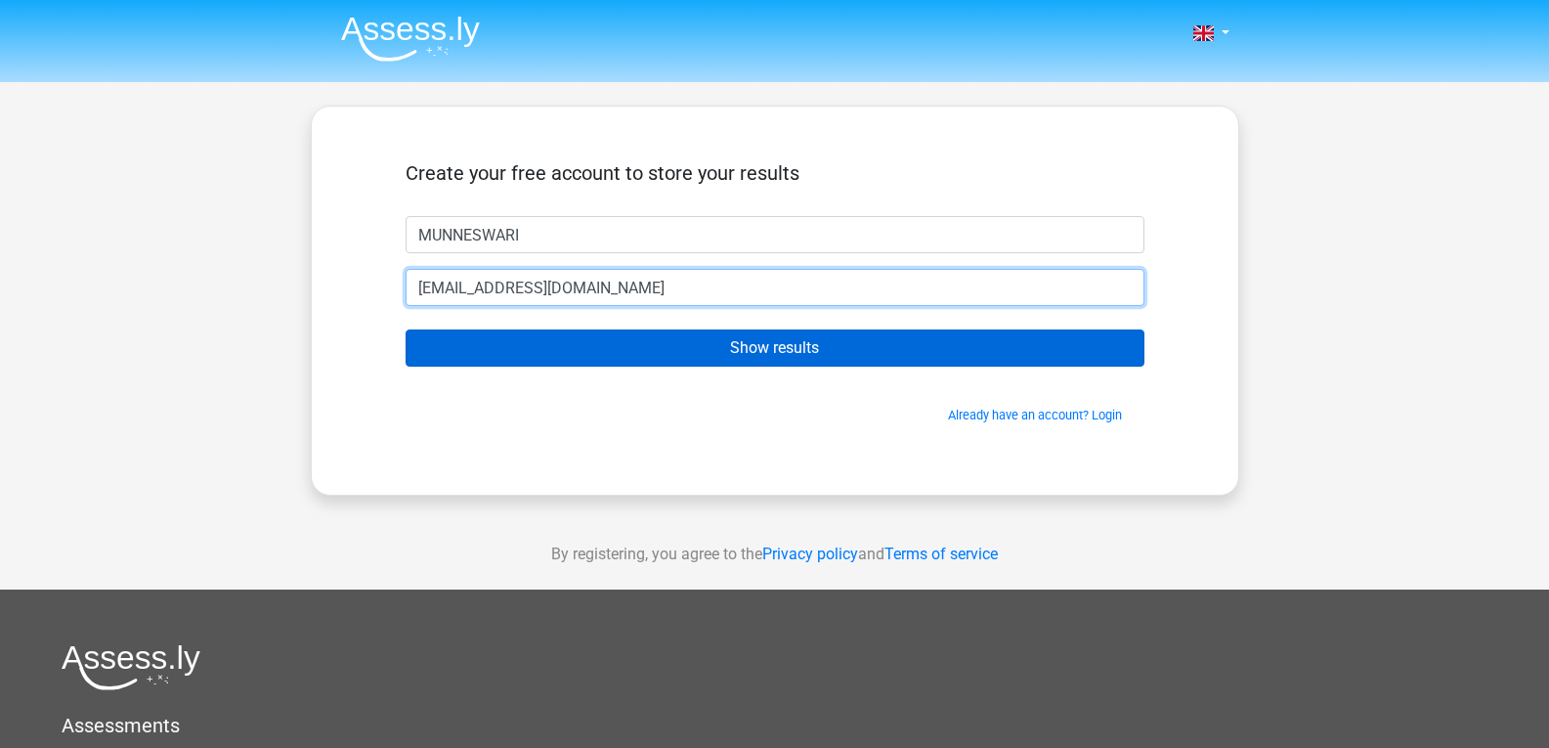
type input "[EMAIL_ADDRESS][DOMAIN_NAME]"
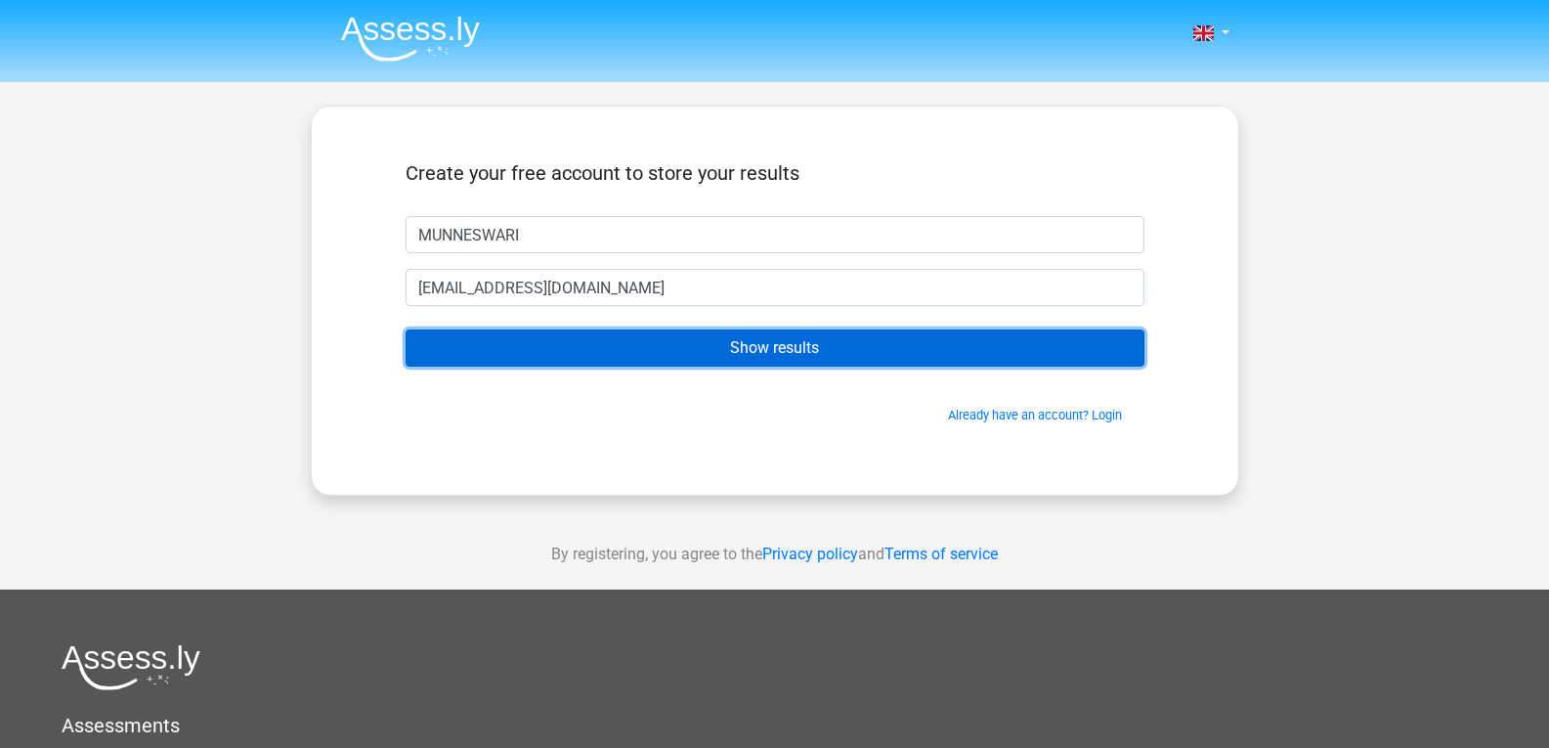
click at [748, 361] on input "Show results" at bounding box center [775, 347] width 739 height 37
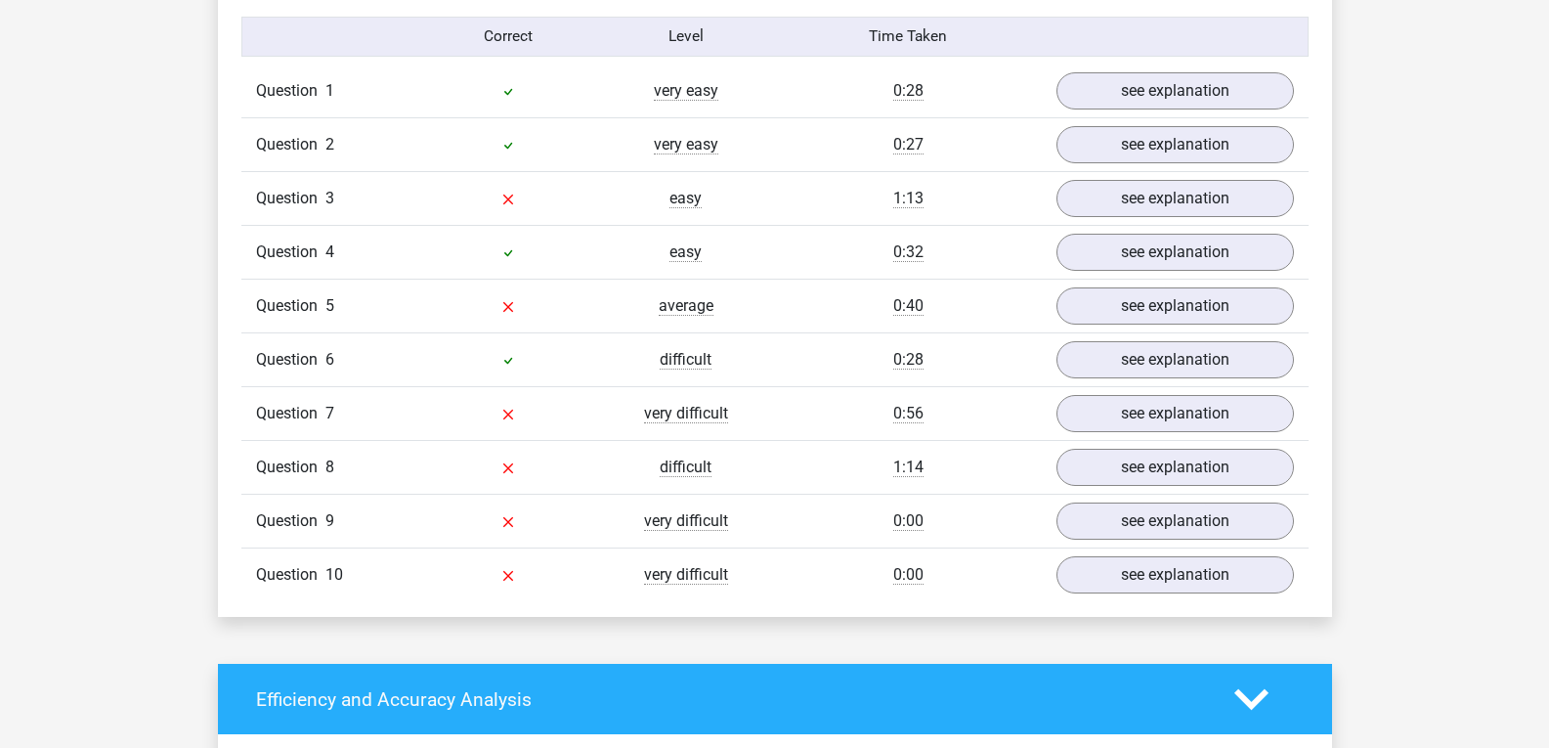
scroll to position [1592, 0]
